Goal: Task Accomplishment & Management: Use online tool/utility

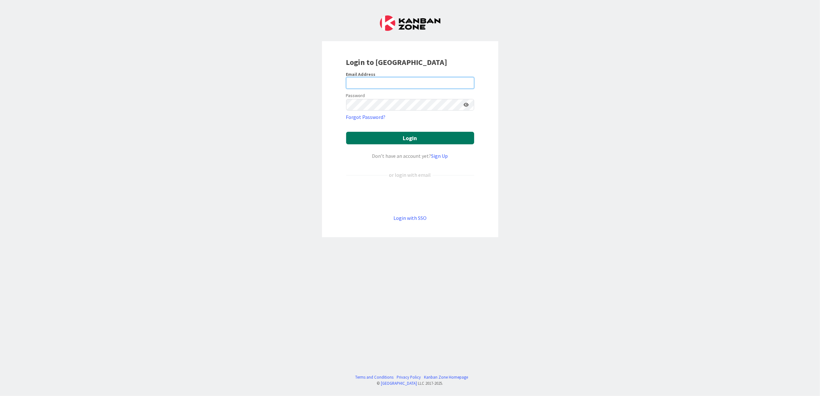
type input "[PERSON_NAME][EMAIL_ADDRESS][DOMAIN_NAME]"
click at [403, 139] on button "Login" at bounding box center [410, 138] width 128 height 13
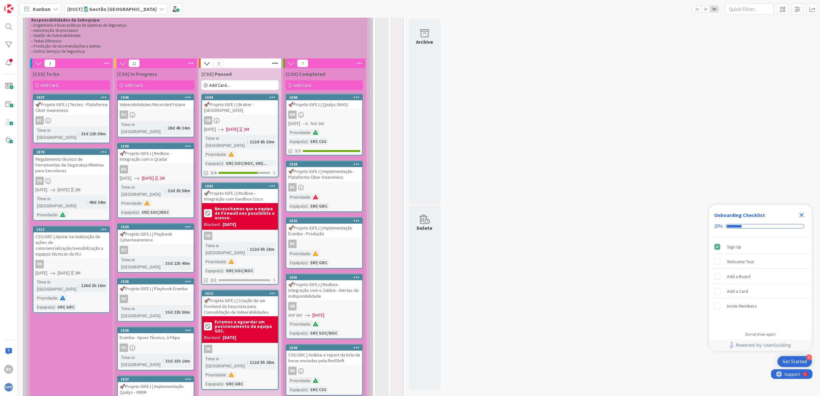
click at [187, 99] on icon at bounding box center [188, 97] width 6 height 5
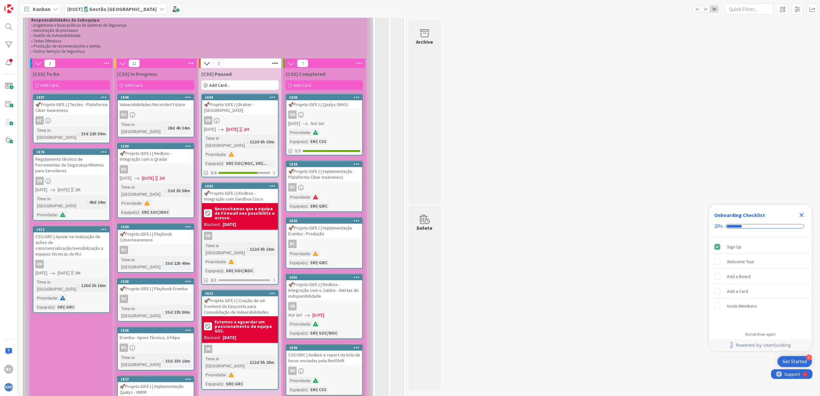
click at [156, 112] on div "RC" at bounding box center [156, 115] width 76 height 8
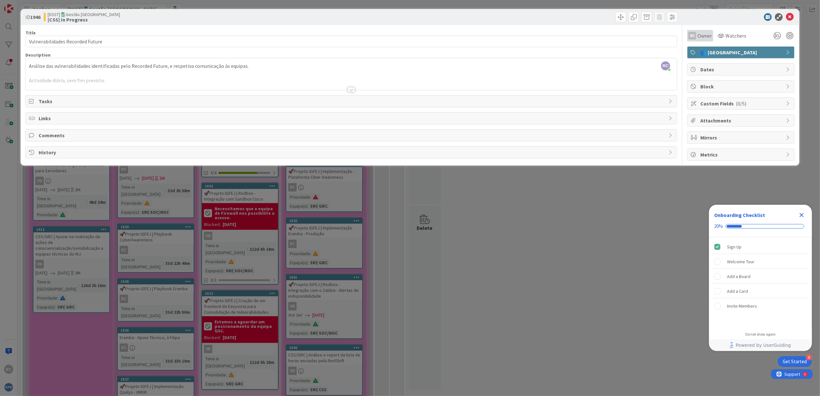
click at [702, 37] on span "Owner" at bounding box center [704, 36] width 14 height 8
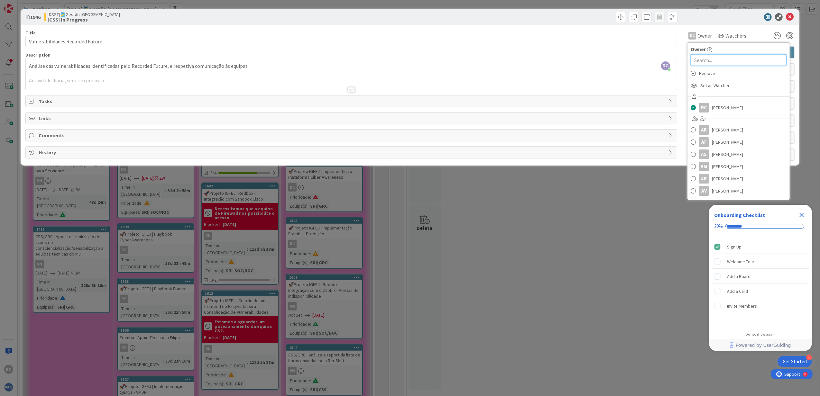
click at [727, 62] on input "text" at bounding box center [739, 60] width 96 height 12
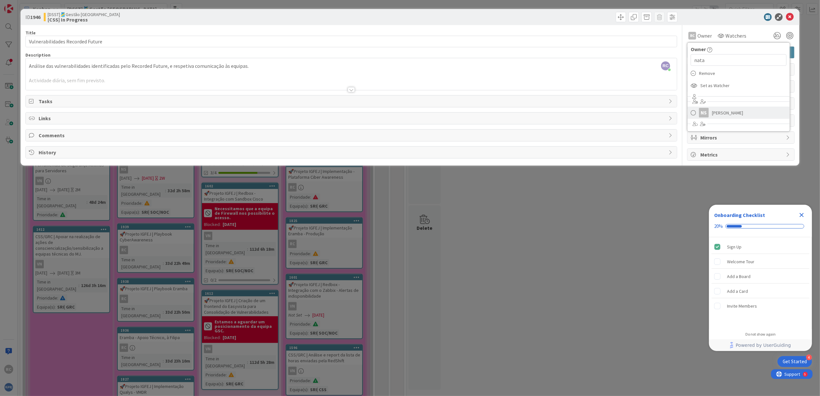
click at [694, 111] on span at bounding box center [693, 113] width 5 height 10
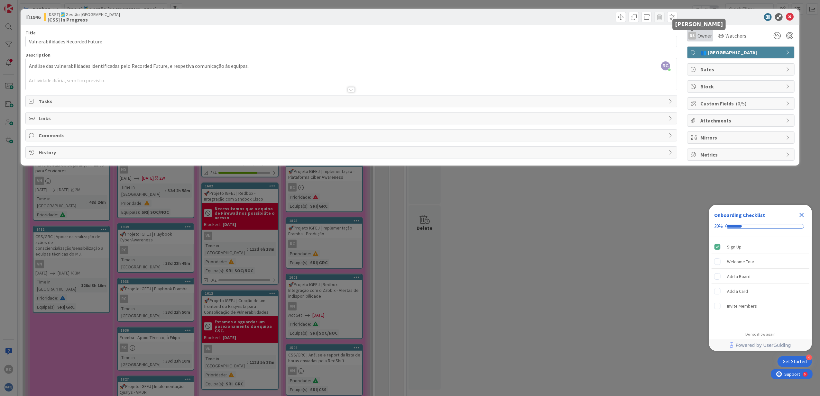
click at [696, 36] on div "NS" at bounding box center [692, 36] width 8 height 8
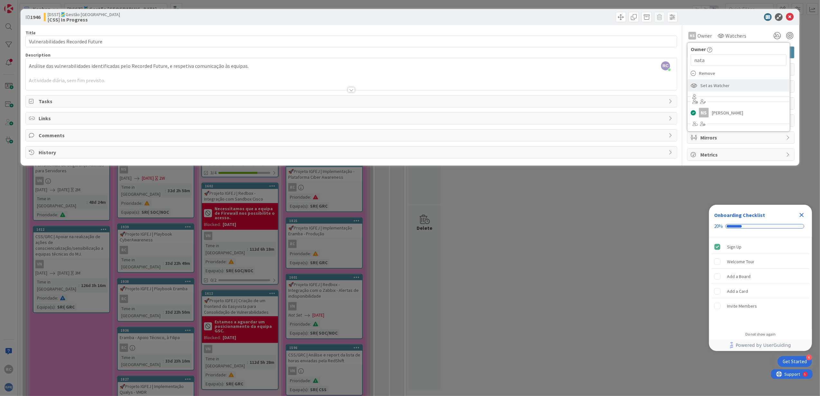
click at [723, 84] on span "Set as Watcher" at bounding box center [714, 86] width 29 height 10
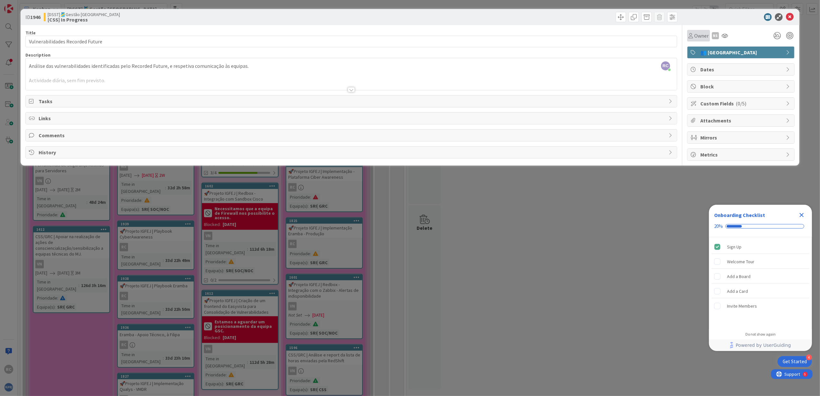
click at [697, 37] on span "Owner" at bounding box center [701, 36] width 14 height 8
click at [706, 65] on input "nata" at bounding box center [739, 60] width 96 height 12
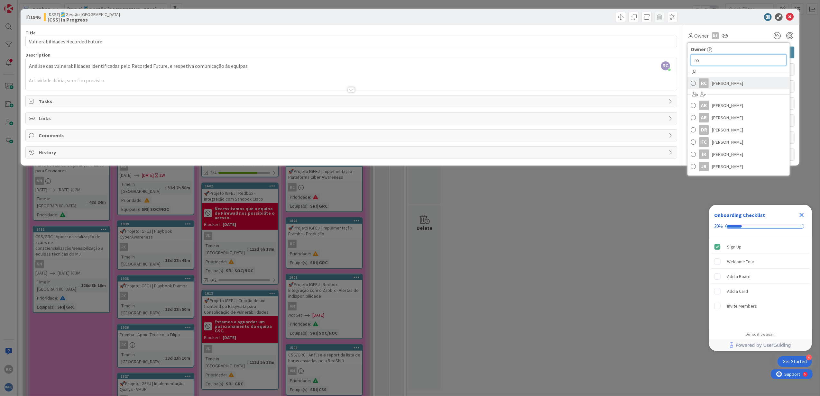
type input "ro"
click at [717, 82] on span "[PERSON_NAME]" at bounding box center [727, 83] width 31 height 10
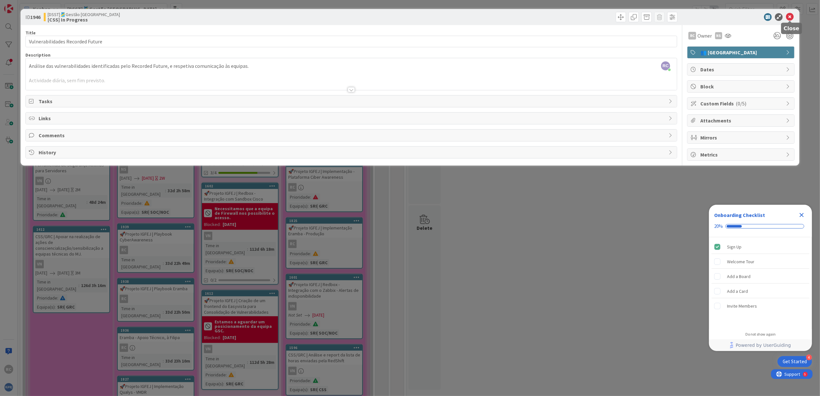
click at [791, 17] on icon at bounding box center [790, 17] width 8 height 8
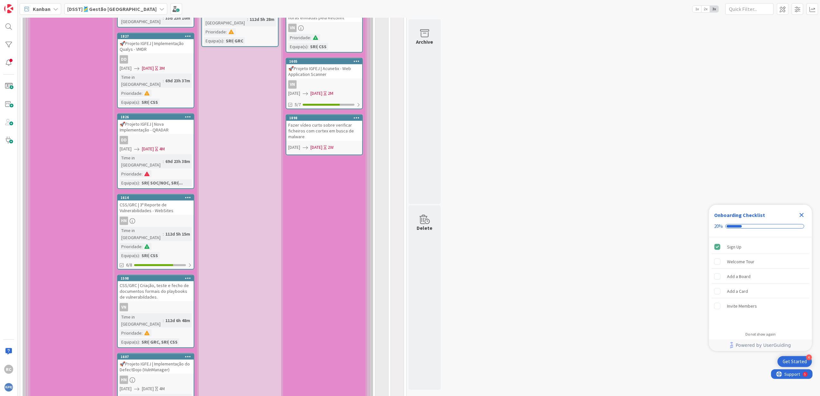
scroll to position [729, 0]
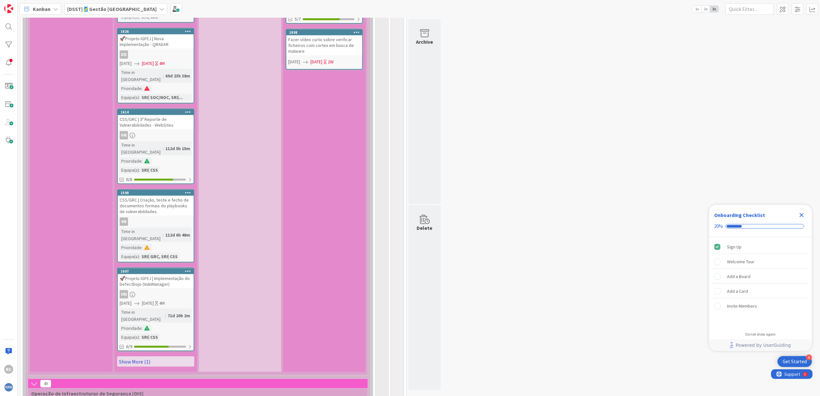
click at [171, 357] on link "Show More (1)" at bounding box center [155, 362] width 77 height 10
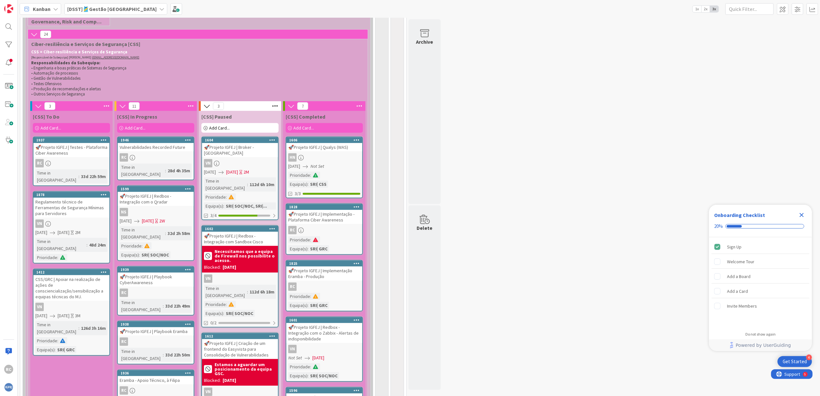
scroll to position [214, 0]
